Goal: Navigation & Orientation: Find specific page/section

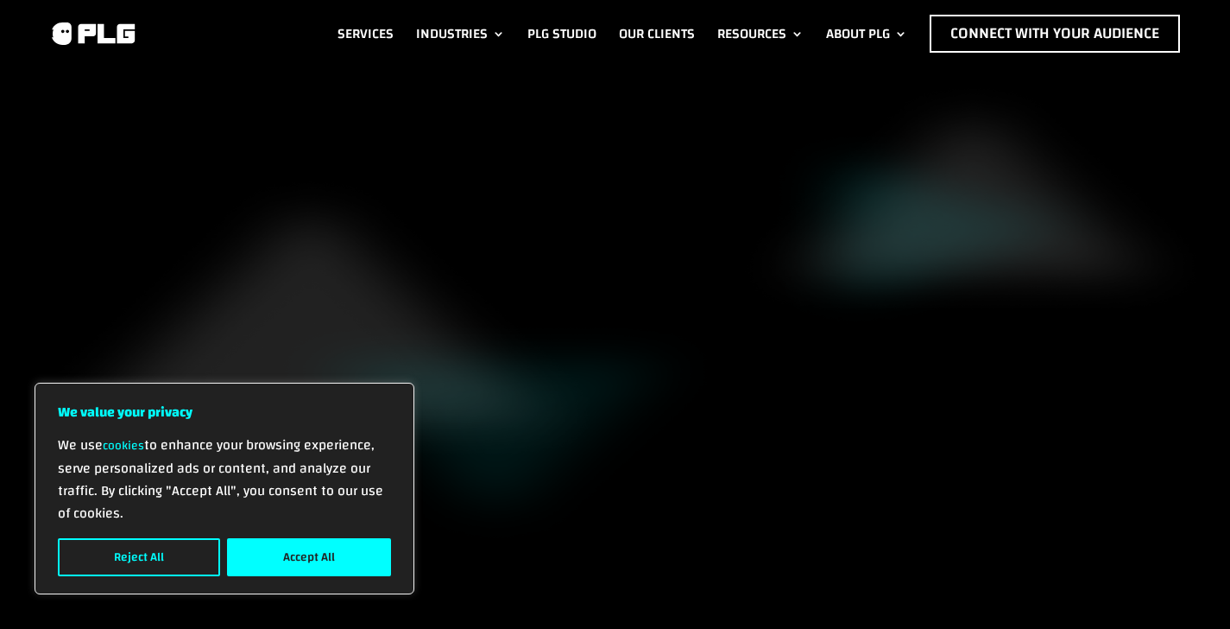
click at [103, 26] on img at bounding box center [92, 34] width 87 height 26
drag, startPoint x: 205, startPoint y: 11, endPoint x: 27, endPoint y: 11, distance: 178.7
click at [27, 11] on div "Services Industries F&B Industry Tech Industry Consumer Goods Industry Life & E…" at bounding box center [615, 33] width 1230 height 67
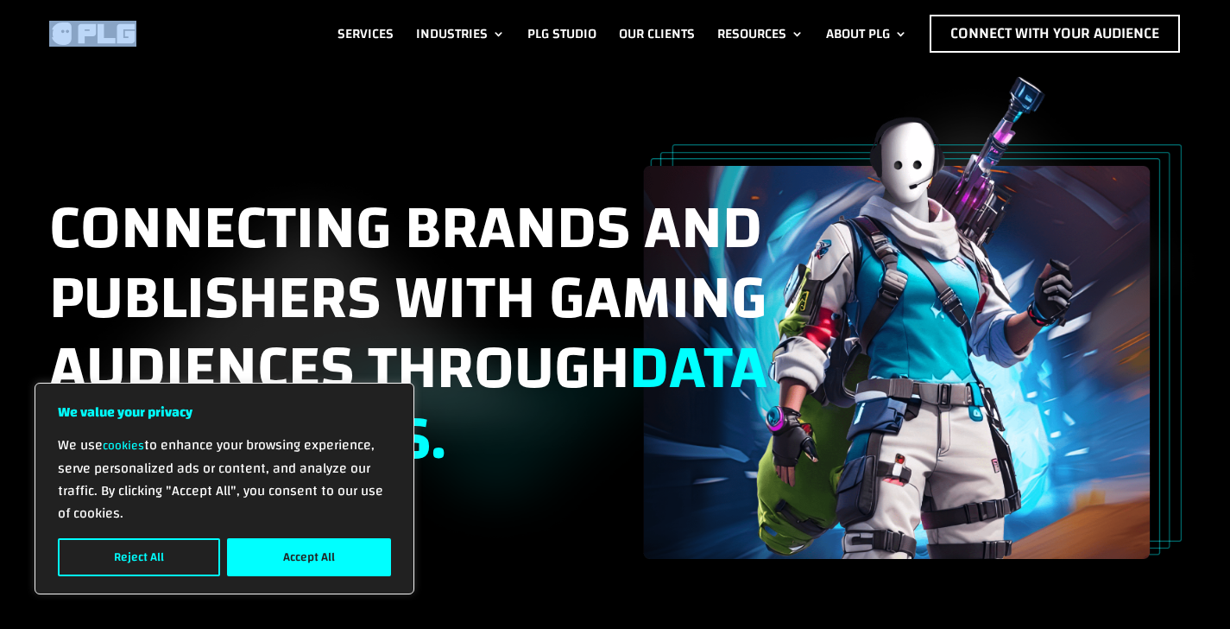
copy div
